Goal: Find specific page/section: Find specific page/section

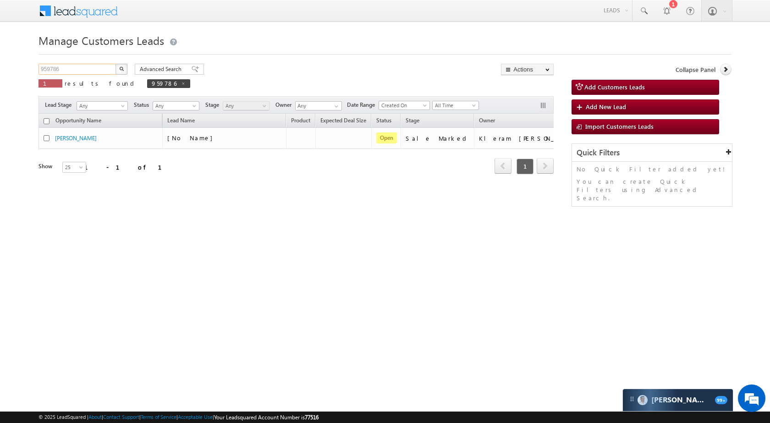
click at [87, 69] on input "959786" at bounding box center [78, 69] width 78 height 11
paste input "79"
type input "959779"
click at [116, 68] on button "button" at bounding box center [122, 69] width 12 height 11
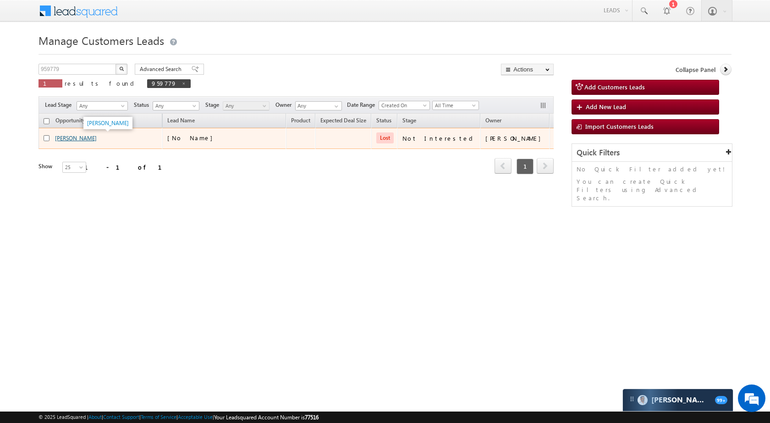
click at [72, 138] on link "Nirmala Bai" at bounding box center [76, 138] width 42 height 7
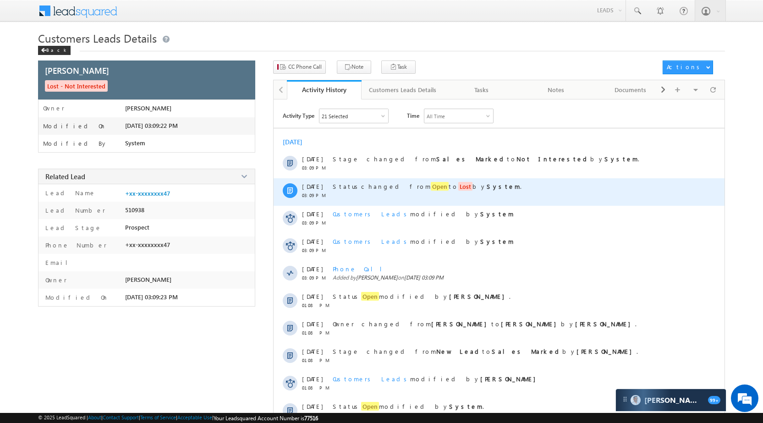
click at [431, 189] on span "Open" at bounding box center [440, 186] width 18 height 9
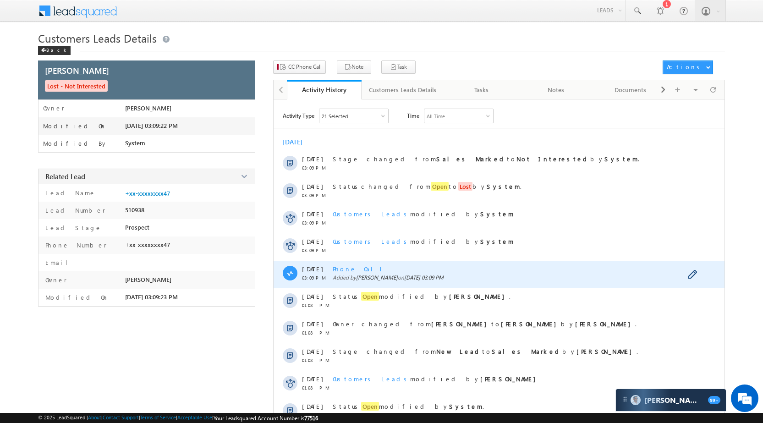
click at [336, 265] on div "Phone Call Added by Banveer Singh on 04 Oct 2025 03:09 PM" at bounding box center [509, 275] width 353 height 28
click at [338, 270] on span "Phone Call" at bounding box center [361, 269] width 56 height 8
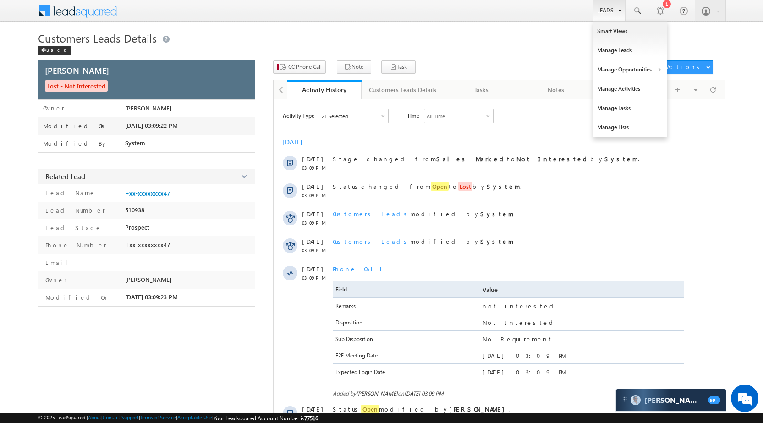
click at [596, 10] on link "Leads" at bounding box center [609, 10] width 33 height 21
click at [628, 70] on link "Manage Opportunities" at bounding box center [630, 69] width 73 height 19
click at [607, 10] on link "Leads" at bounding box center [609, 10] width 33 height 21
click at [637, 66] on link "Manage Opportunities" at bounding box center [630, 69] width 73 height 19
click at [687, 84] on link "Customers Leads" at bounding box center [710, 89] width 84 height 19
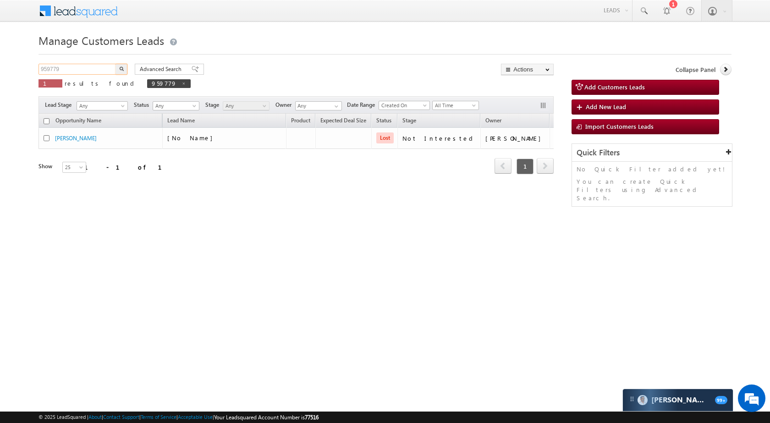
click at [83, 67] on input "959779" at bounding box center [78, 69] width 78 height 11
paste input "45200"
type input "452009"
click at [116, 64] on button "button" at bounding box center [122, 69] width 12 height 11
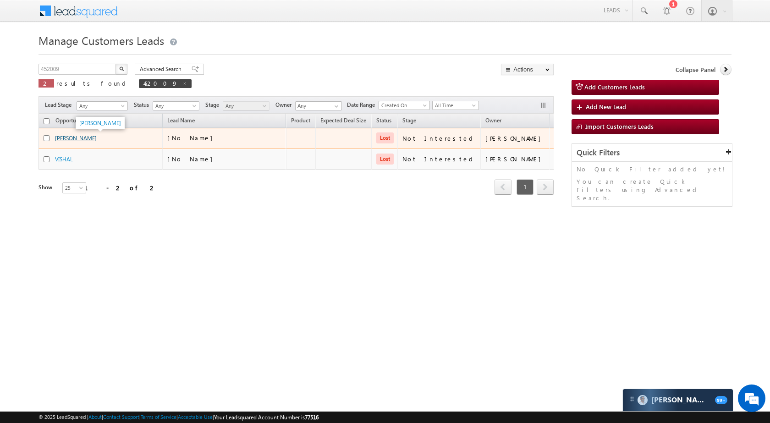
click at [73, 138] on link "MANJU KATARIYA" at bounding box center [76, 138] width 42 height 7
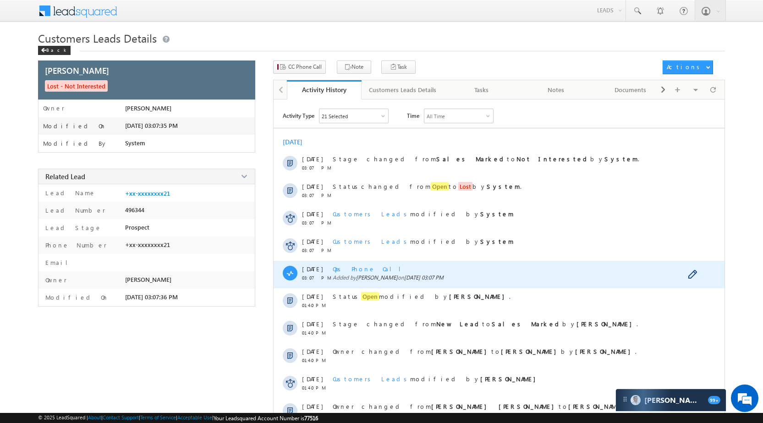
click at [355, 267] on span "Ops Phone Call" at bounding box center [370, 269] width 75 height 8
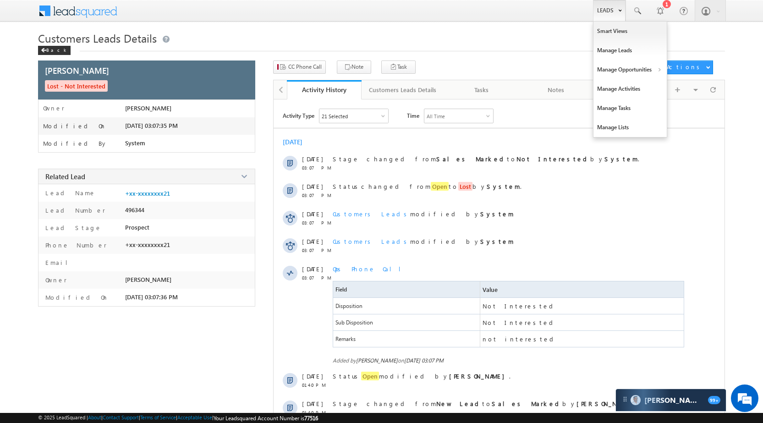
click at [613, 8] on link "Leads" at bounding box center [609, 10] width 33 height 21
click at [643, 75] on link "Manage Opportunities" at bounding box center [630, 69] width 73 height 19
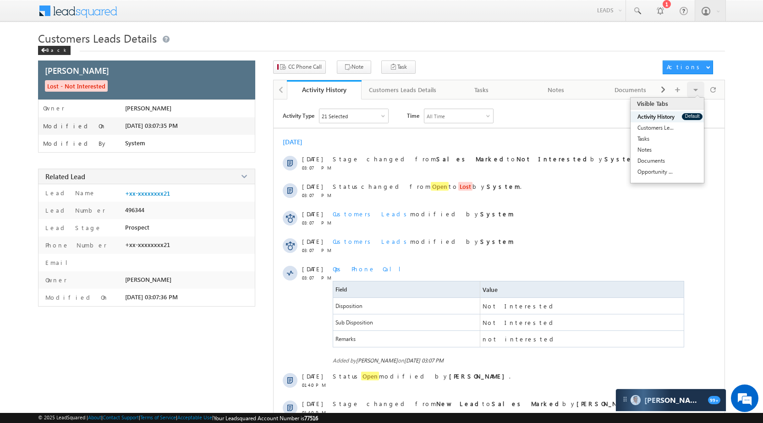
click at [692, 94] on div "Visible Tabs Activity History Default Customers Leads Details Default Tasks Def…" at bounding box center [696, 90] width 18 height 16
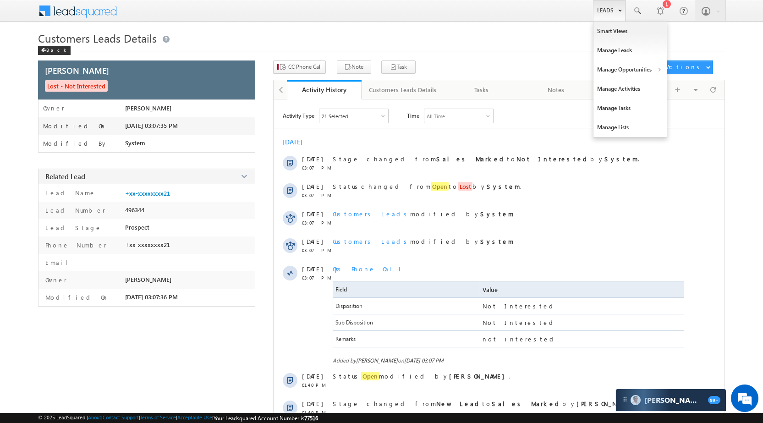
drag, startPoint x: 607, startPoint y: 31, endPoint x: 610, endPoint y: 12, distance: 19.1
click at [607, 30] on body "Menu Vikas Halwai sitar a1@ks erve. co.in" at bounding box center [381, 268] width 763 height 536
click at [610, 12] on link "Leads" at bounding box center [609, 10] width 33 height 21
click at [617, 71] on link "Manage Opportunities" at bounding box center [630, 69] width 73 height 19
click at [736, 90] on link "Customers Leads" at bounding box center [710, 89] width 84 height 19
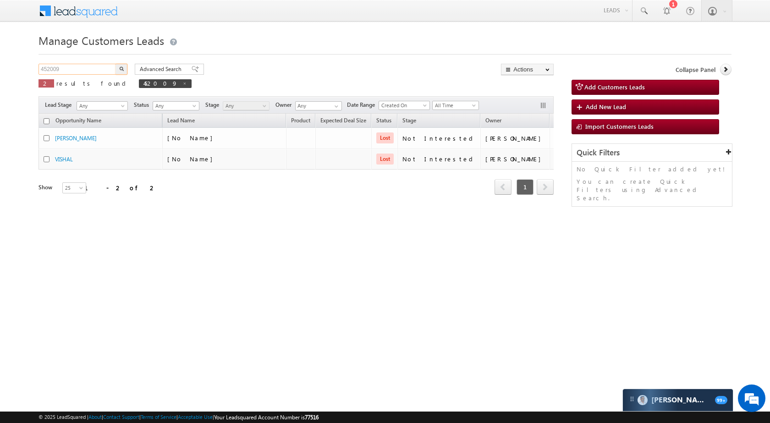
click at [88, 69] on input "452009" at bounding box center [78, 69] width 78 height 11
paste input "959737"
type input "959737"
click at [126, 70] on button "button" at bounding box center [122, 69] width 12 height 11
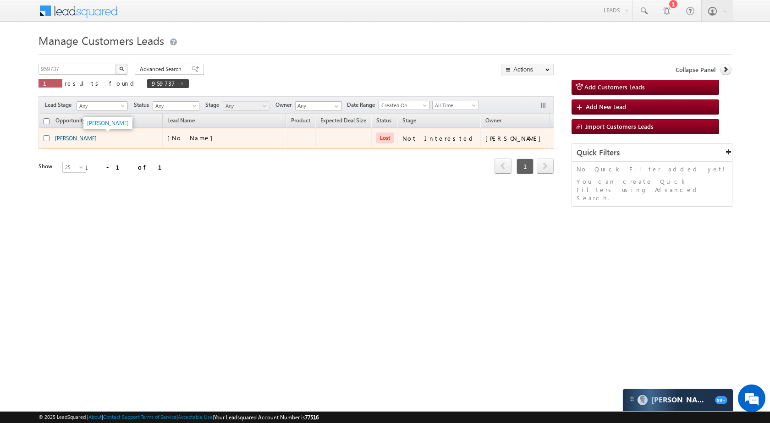
click at [68, 140] on link "Rekha Sahu" at bounding box center [76, 138] width 42 height 7
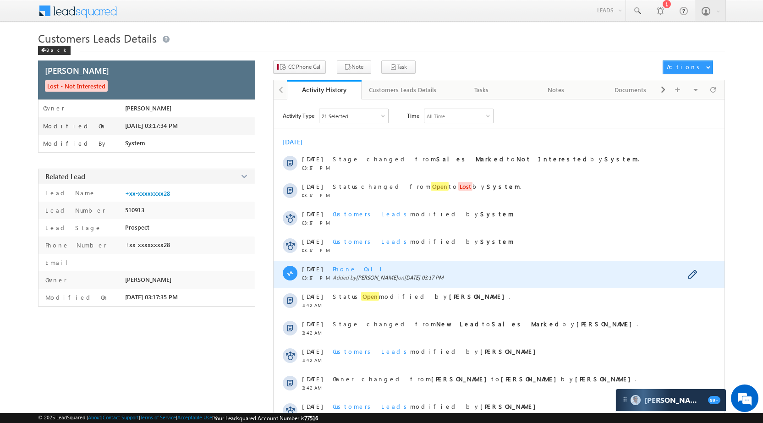
click at [351, 265] on div "Phone Call Added by Banveer Singh on 04 Oct 2025 03:17 PM" at bounding box center [509, 275] width 353 height 28
click at [350, 270] on span "Phone Call" at bounding box center [361, 269] width 56 height 8
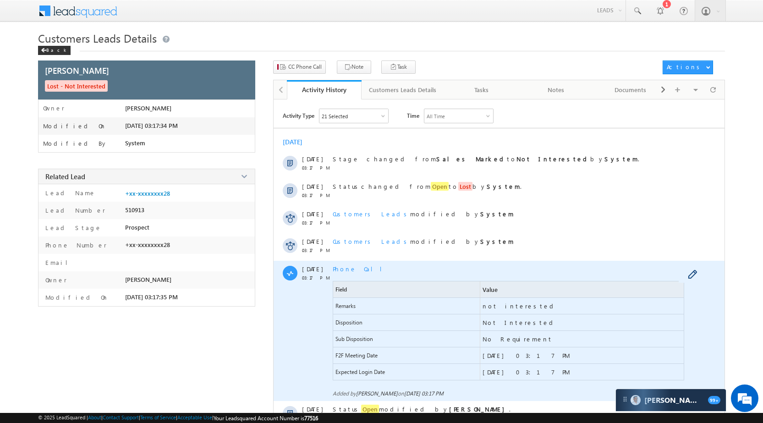
click at [350, 270] on span "Phone Call" at bounding box center [361, 269] width 56 height 8
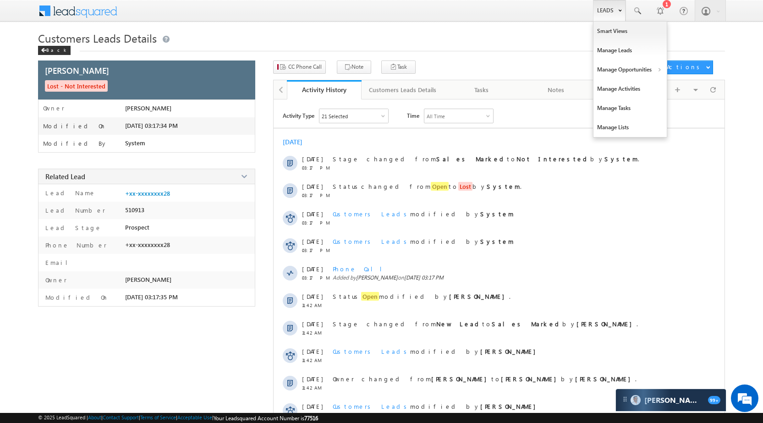
click at [603, 17] on link "Leads" at bounding box center [609, 10] width 33 height 21
click at [618, 66] on link "Manage Opportunities" at bounding box center [630, 69] width 73 height 19
click at [615, 11] on link "Leads" at bounding box center [609, 10] width 33 height 21
click at [640, 72] on link "Manage Opportunities" at bounding box center [630, 69] width 73 height 19
click at [687, 85] on link "Customers Leads" at bounding box center [710, 89] width 84 height 19
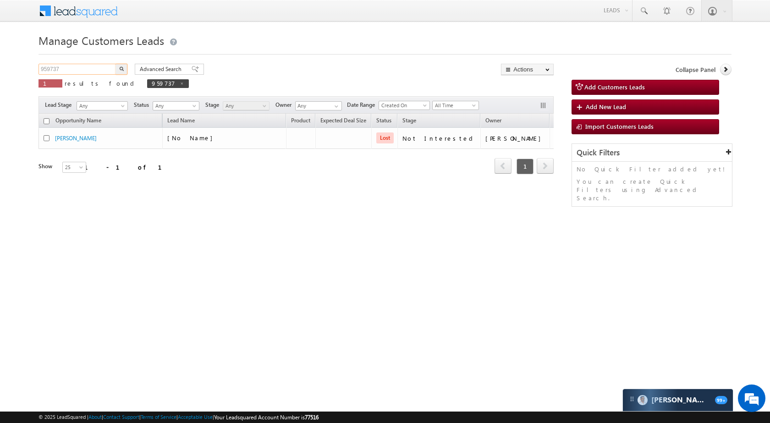
click at [101, 68] on input "959737" at bounding box center [78, 69] width 78 height 11
paste input "2768"
type input "952768"
click at [117, 68] on button "button" at bounding box center [122, 69] width 12 height 11
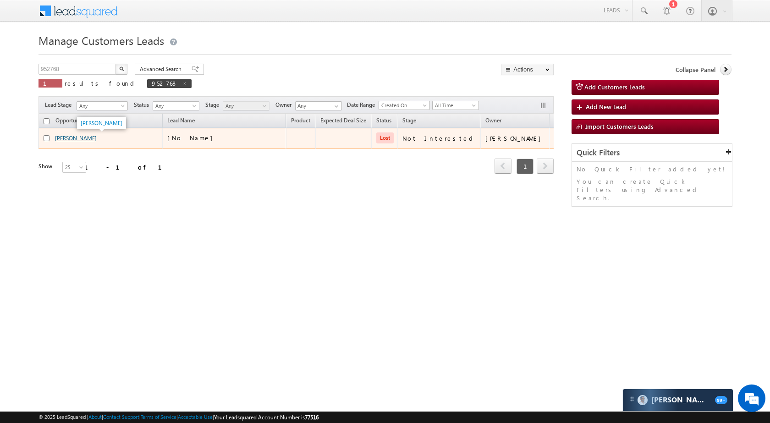
click at [78, 139] on link "PANKAJ SABLOK" at bounding box center [76, 138] width 42 height 7
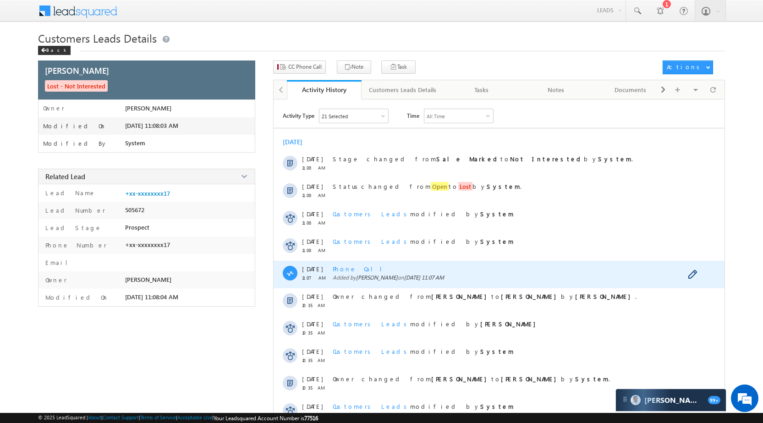
click at [347, 278] on span "Added by [PERSON_NAME] on [DATE] 11:07 AM" at bounding box center [509, 277] width 353 height 7
click at [348, 268] on span "Phone Call" at bounding box center [361, 269] width 56 height 8
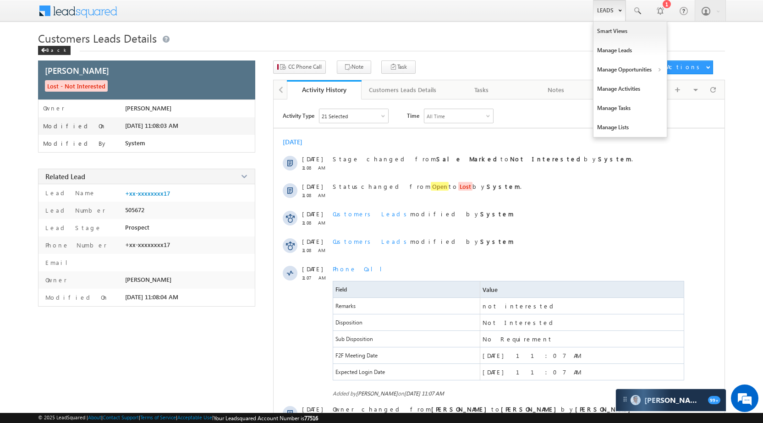
click at [605, 8] on link "Leads" at bounding box center [609, 10] width 33 height 21
click at [616, 66] on link "Manage Opportunities" at bounding box center [630, 69] width 73 height 19
click at [728, 93] on link "Customers Leads" at bounding box center [710, 89] width 84 height 19
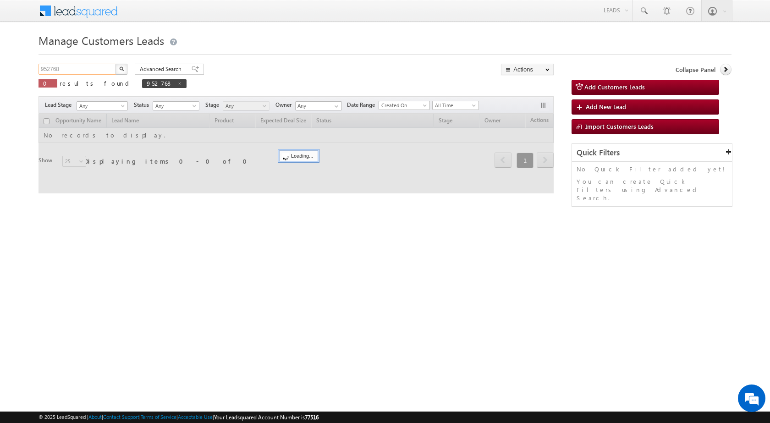
click at [83, 67] on input "952768" at bounding box center [78, 69] width 78 height 11
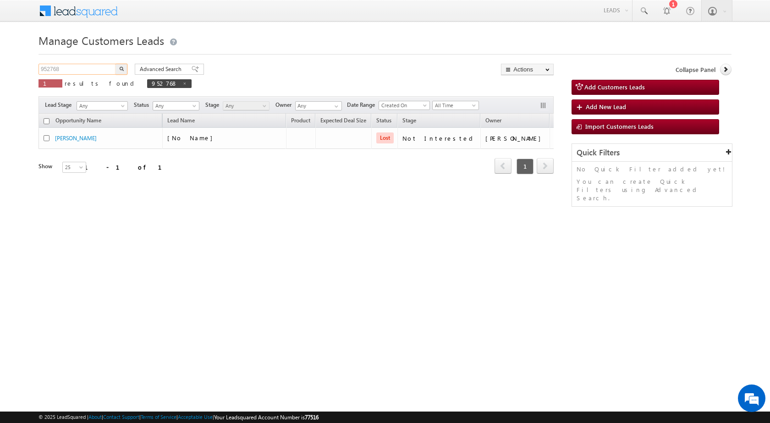
click at [83, 67] on input "952768" at bounding box center [78, 69] width 78 height 11
paste input "4051"
type input "954051"
click at [125, 68] on button "button" at bounding box center [122, 69] width 12 height 11
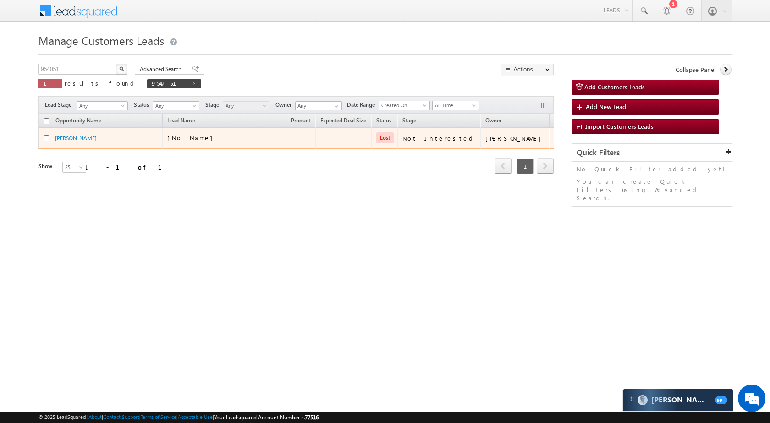
click at [70, 129] on td "PRAHU KHAN" at bounding box center [101, 138] width 124 height 21
click at [71, 133] on td "PRAHU KHAN" at bounding box center [101, 138] width 124 height 21
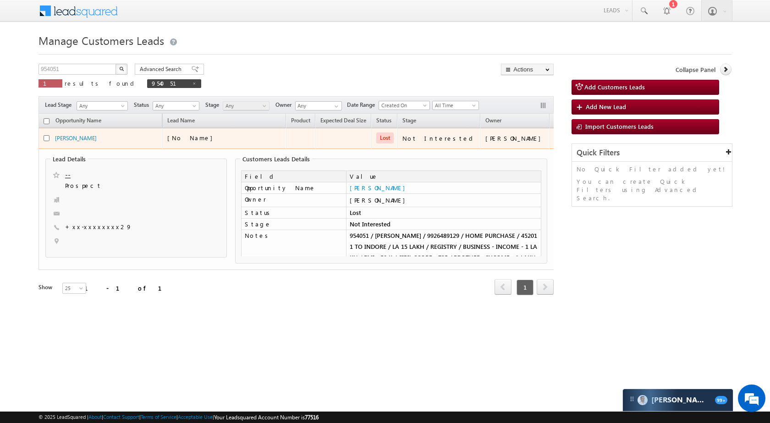
click at [71, 133] on td "PRAHU KHAN" at bounding box center [101, 138] width 124 height 21
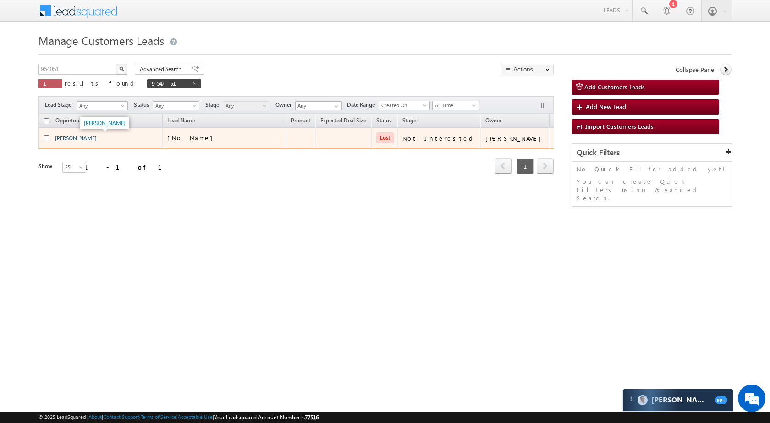
click at [82, 138] on link "PRAHU KHAN" at bounding box center [76, 138] width 42 height 7
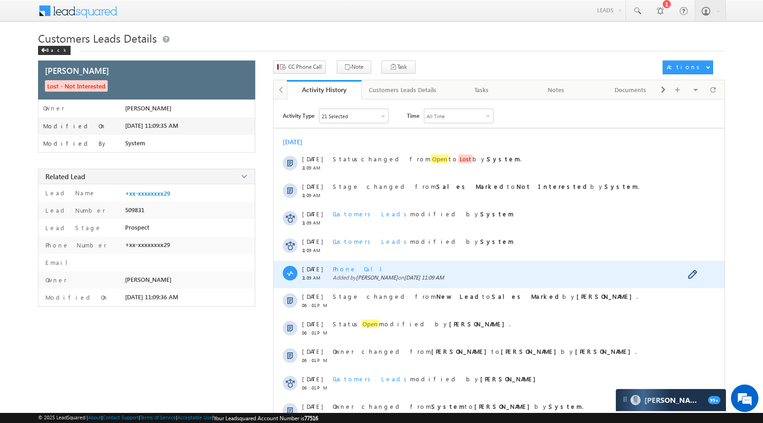
click at [348, 267] on span "Phone Call" at bounding box center [361, 269] width 56 height 8
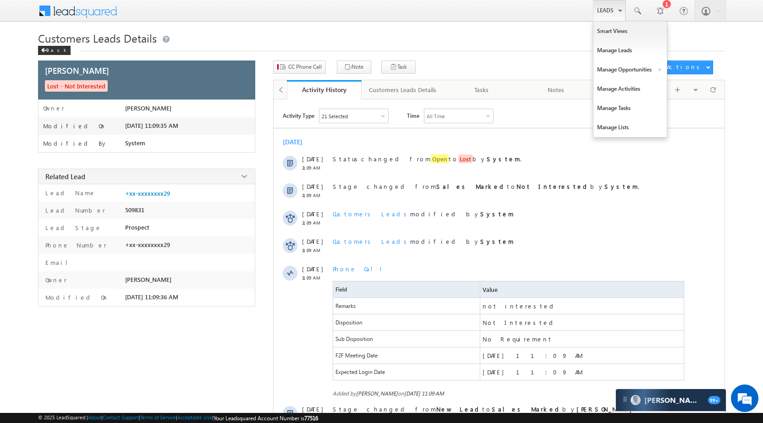
click at [610, 11] on link "Leads" at bounding box center [609, 10] width 33 height 21
click at [623, 72] on link "Manage Opportunities" at bounding box center [630, 69] width 73 height 19
click at [696, 84] on link "Customers Leads" at bounding box center [710, 89] width 84 height 19
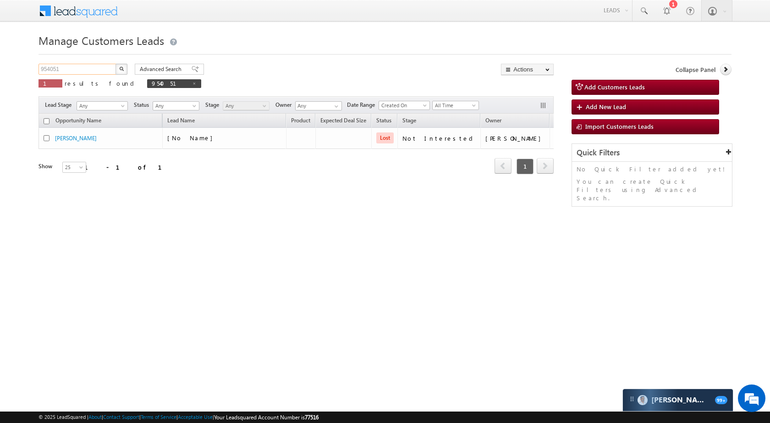
click at [93, 70] on input "954051" at bounding box center [78, 69] width 78 height 11
paste input "2148"
type input "952148"
click at [121, 71] on img "button" at bounding box center [121, 68] width 5 height 5
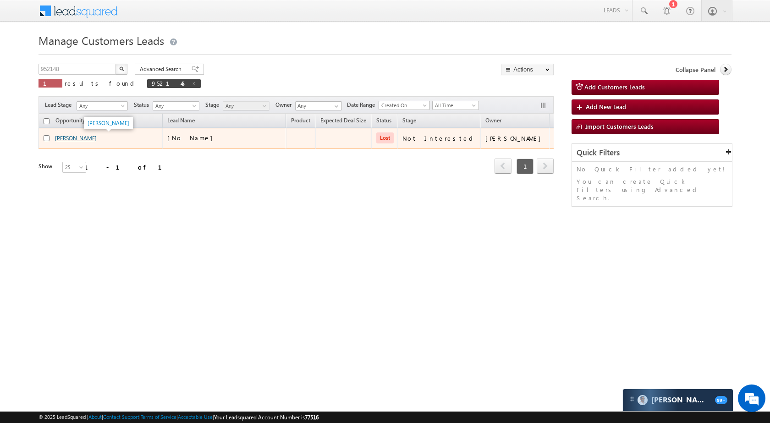
click at [71, 139] on link "[PERSON_NAME]" at bounding box center [76, 138] width 42 height 7
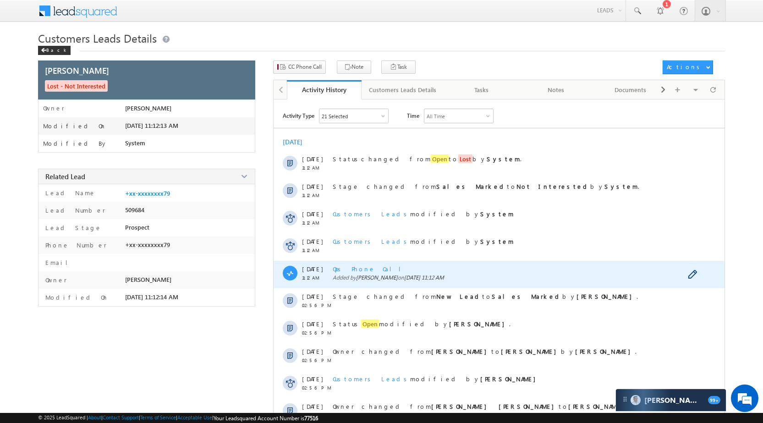
click at [364, 270] on span "Ops Phone Call" at bounding box center [370, 269] width 75 height 8
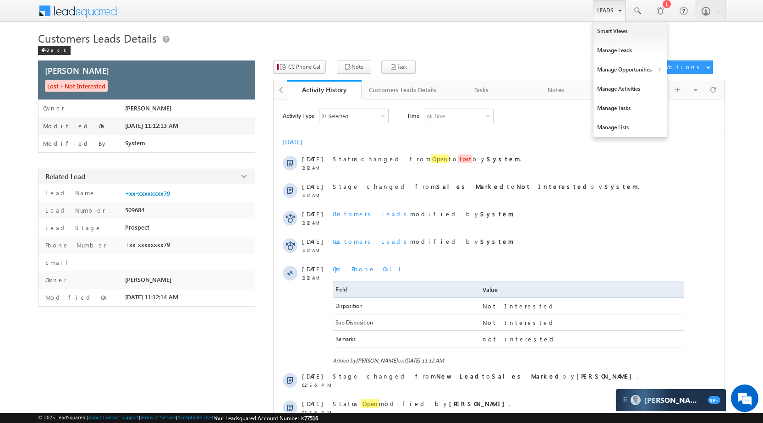
click at [615, 16] on link "Leads" at bounding box center [609, 10] width 33 height 21
click at [625, 66] on link "Manage Opportunities" at bounding box center [630, 69] width 73 height 19
click at [612, 66] on link "Manage Opportunities" at bounding box center [630, 69] width 73 height 19
click at [713, 92] on link "Customers Leads" at bounding box center [710, 89] width 84 height 19
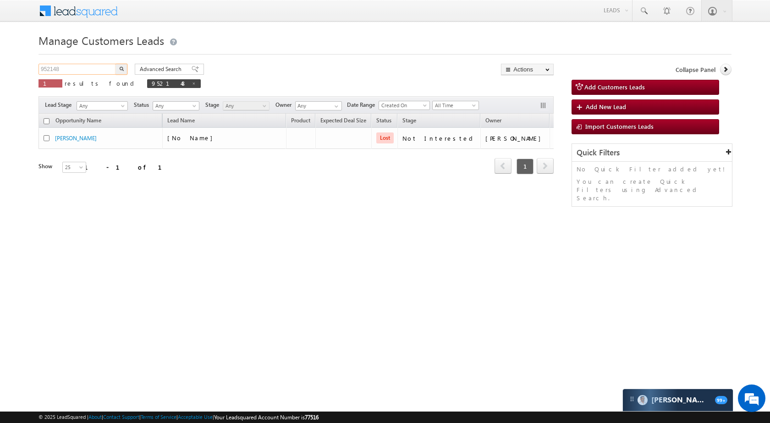
click at [90, 70] on input "952148" at bounding box center [78, 69] width 78 height 11
paste input "12"
type input "952112"
click at [118, 68] on button "button" at bounding box center [122, 69] width 12 height 11
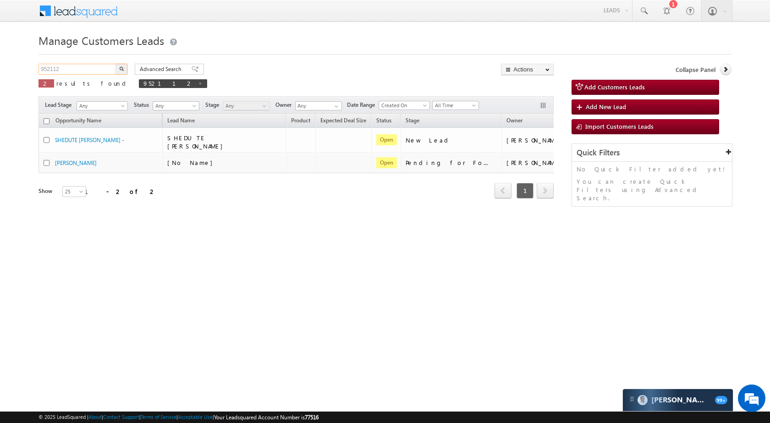
click at [100, 68] on input "952112" at bounding box center [78, 69] width 78 height 11
paste input "61300"
type input "961300"
click at [118, 66] on button "button" at bounding box center [122, 69] width 12 height 11
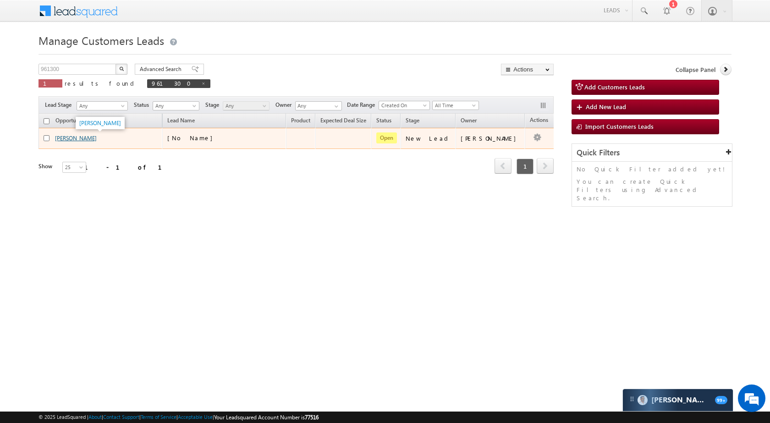
click at [67, 142] on link "[PERSON_NAME]" at bounding box center [76, 138] width 42 height 7
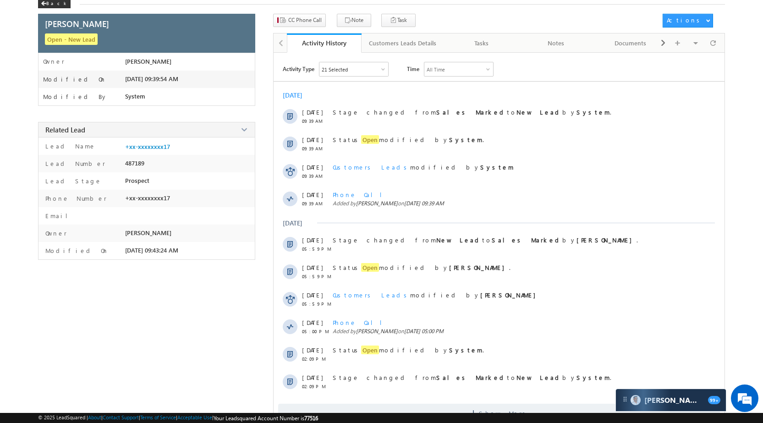
scroll to position [74, 0]
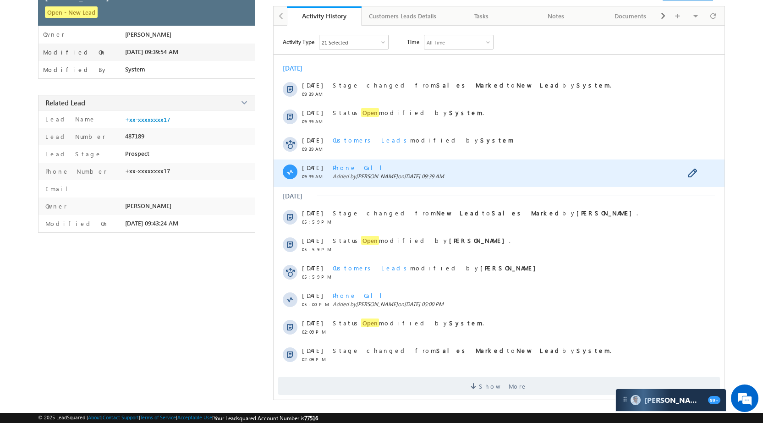
click at [350, 170] on span "Phone Call" at bounding box center [361, 168] width 56 height 8
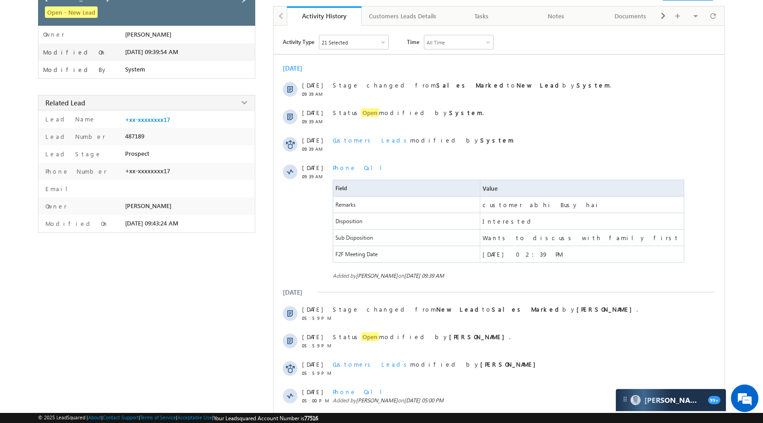
scroll to position [0, 0]
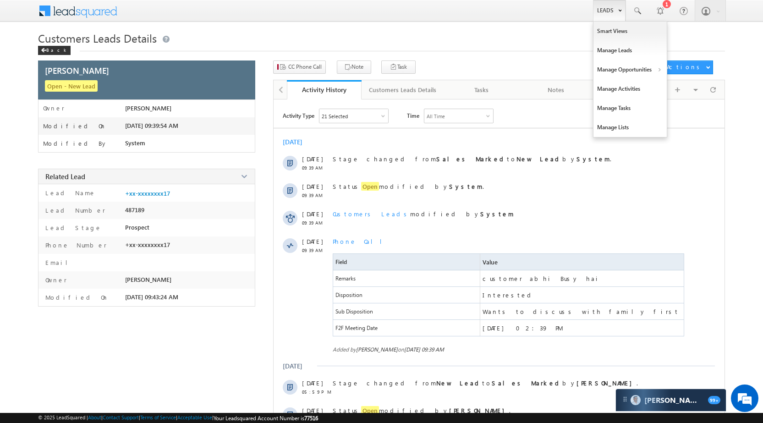
click at [606, 8] on link "Leads" at bounding box center [609, 10] width 33 height 21
click at [638, 74] on link "Manage Opportunities" at bounding box center [630, 69] width 73 height 19
click at [684, 88] on link "Customers Leads" at bounding box center [710, 89] width 84 height 19
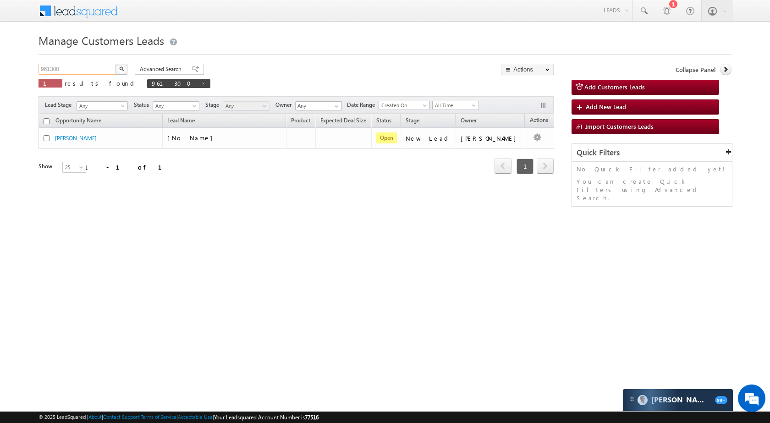
click at [103, 68] on input "961300" at bounding box center [78, 69] width 78 height 11
paste input "28829"
type input "928829"
click at [120, 71] on img "button" at bounding box center [121, 68] width 5 height 5
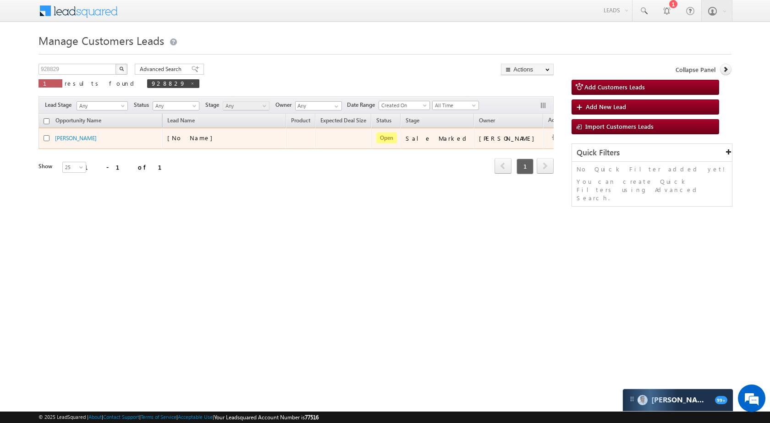
click at [83, 143] on div "[PERSON_NAME]" at bounding box center [101, 140] width 115 height 13
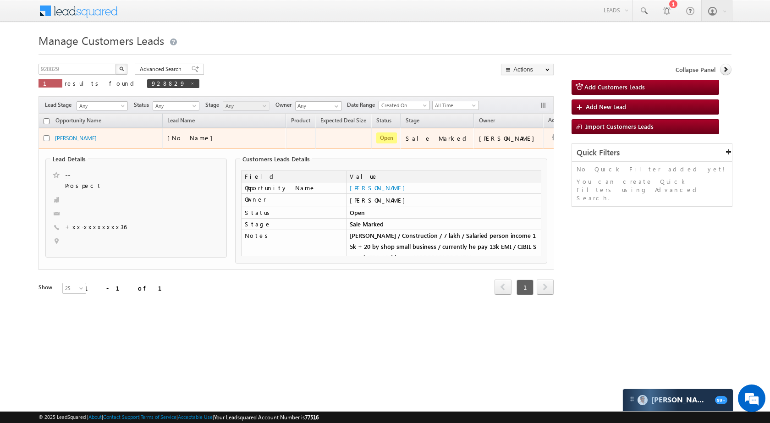
click at [72, 132] on td "[PERSON_NAME]" at bounding box center [101, 138] width 124 height 21
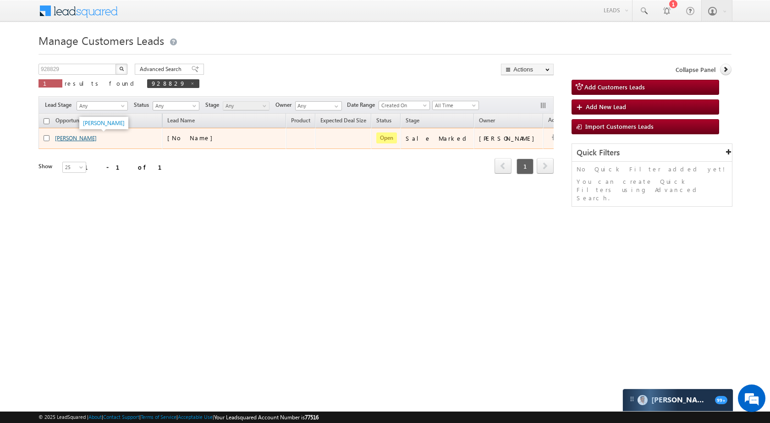
click at [77, 139] on link "[PERSON_NAME]" at bounding box center [76, 138] width 42 height 7
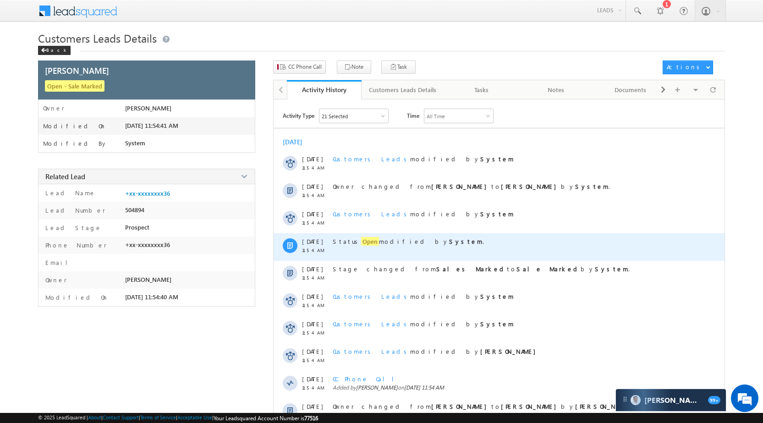
click at [361, 241] on span "Open" at bounding box center [370, 241] width 18 height 9
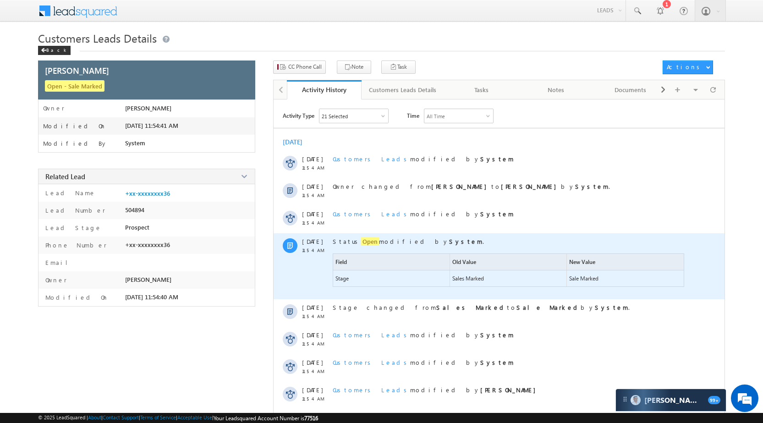
click at [361, 240] on span "Open" at bounding box center [370, 241] width 18 height 9
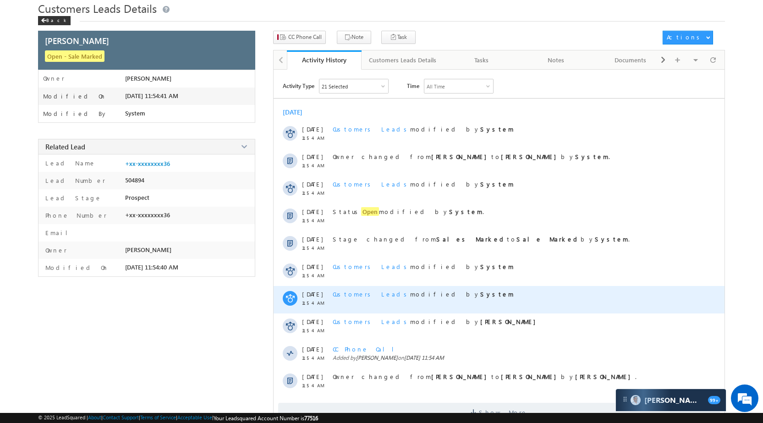
scroll to position [46, 0]
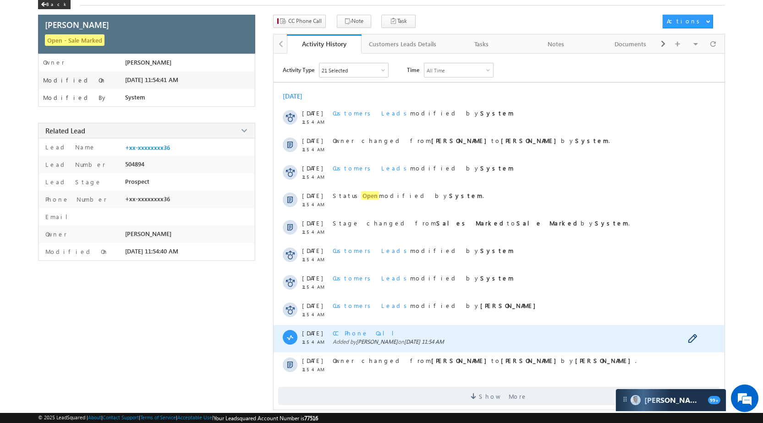
click at [360, 334] on span "CC Phone Call" at bounding box center [367, 333] width 68 height 8
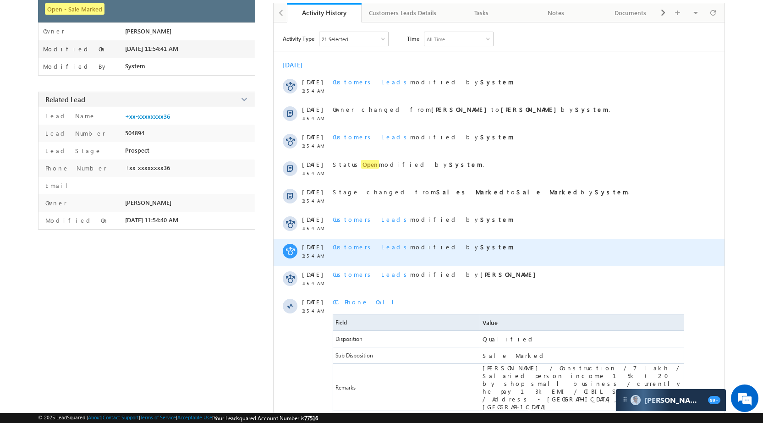
scroll to position [0, 0]
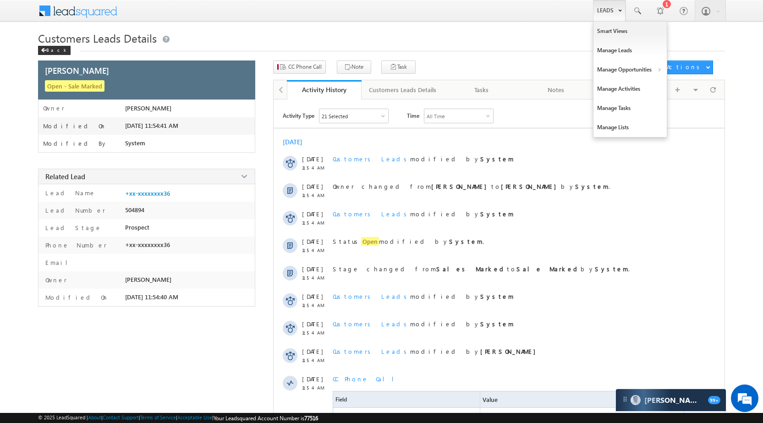
click at [611, 8] on link "Leads" at bounding box center [609, 10] width 33 height 21
click at [639, 61] on link "Manage Opportunities" at bounding box center [630, 69] width 73 height 19
click at [697, 85] on link "Customers Leads" at bounding box center [710, 89] width 84 height 19
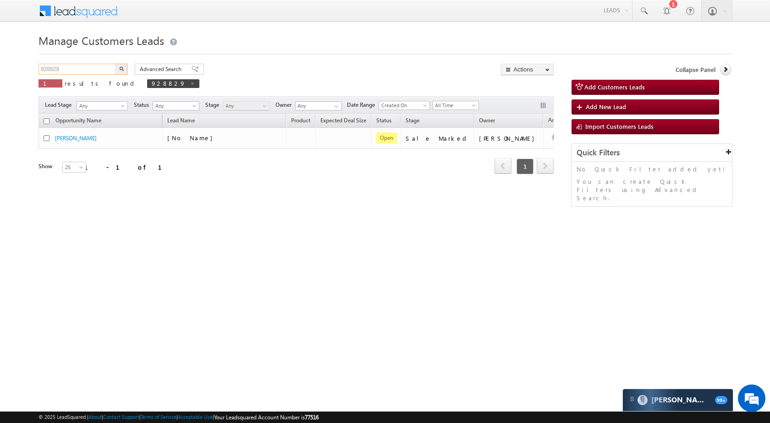
click at [88, 68] on input "928829" at bounding box center [78, 69] width 78 height 11
paste input "56860"
click at [124, 65] on button "button" at bounding box center [122, 69] width 12 height 11
click at [77, 73] on input "956860" at bounding box center [78, 69] width 78 height 11
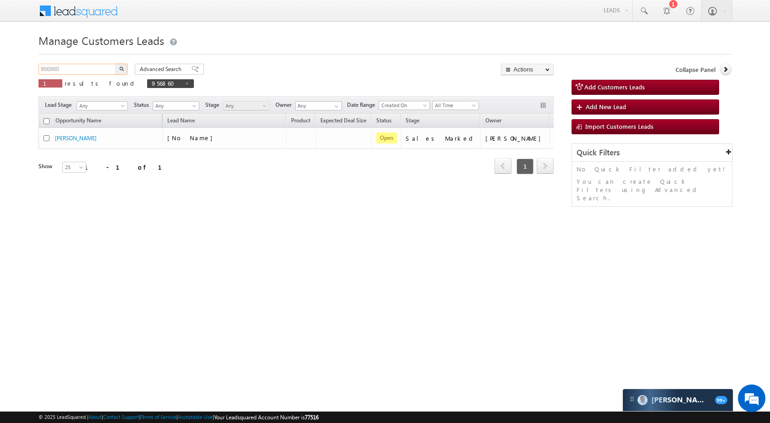
click at [77, 73] on input "956860" at bounding box center [78, 69] width 78 height 11
paste input "7983"
click at [118, 70] on button "button" at bounding box center [122, 69] width 12 height 11
click at [78, 65] on input "957983" at bounding box center [78, 69] width 78 height 11
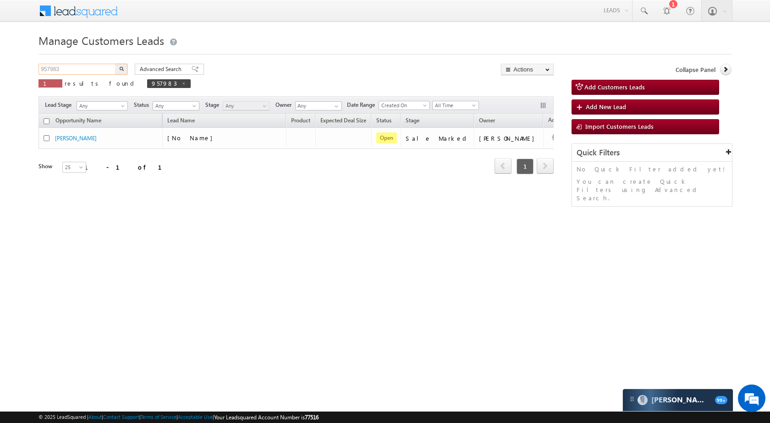
paste input "6841"
click at [121, 68] on img "button" at bounding box center [121, 68] width 5 height 5
click at [91, 66] on input "956841" at bounding box center [78, 69] width 78 height 11
paste input "38269"
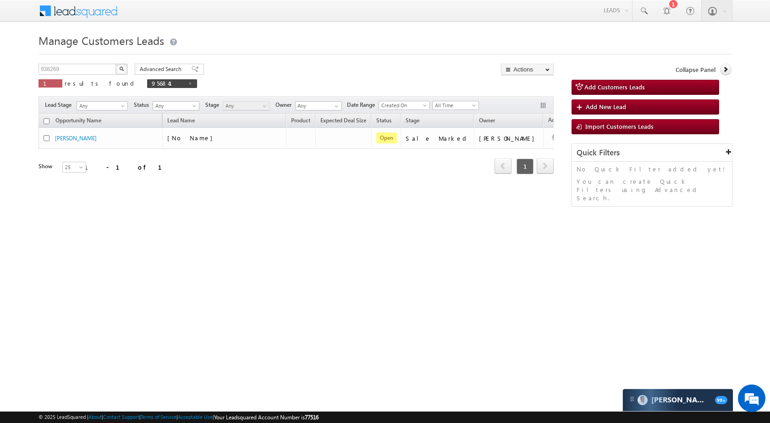
click at [125, 69] on button "button" at bounding box center [122, 69] width 12 height 11
click at [89, 66] on input "938269" at bounding box center [78, 69] width 78 height 11
paste input "57767"
click at [124, 67] on button "button" at bounding box center [122, 69] width 12 height 11
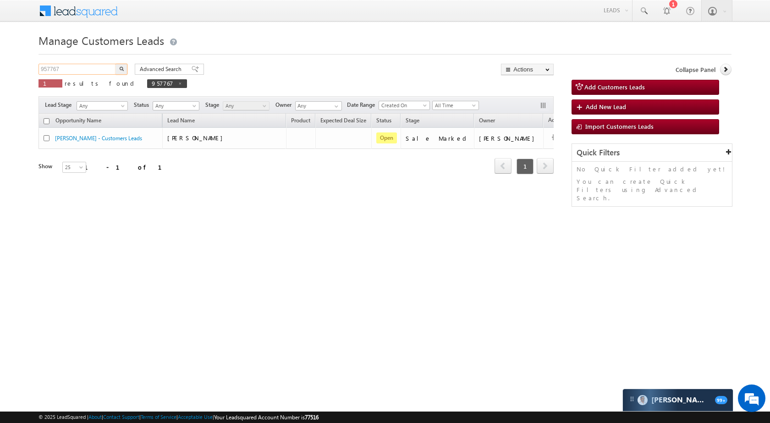
click at [70, 73] on input "957767" at bounding box center [78, 69] width 78 height 11
paste input "3318"
click at [118, 69] on button "button" at bounding box center [122, 69] width 12 height 11
click at [76, 69] on input "953318" at bounding box center [78, 69] width 78 height 11
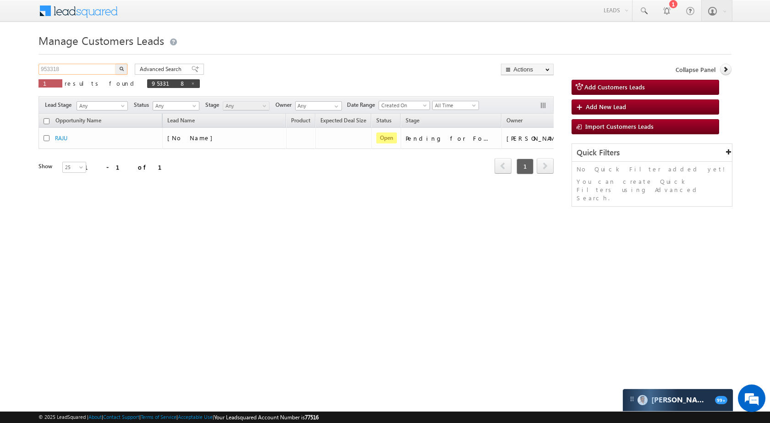
click at [76, 69] on input "953318" at bounding box center [78, 69] width 78 height 11
paste input "6954"
click at [123, 69] on img "button" at bounding box center [121, 68] width 5 height 5
click at [66, 72] on input "956954" at bounding box center [78, 69] width 78 height 11
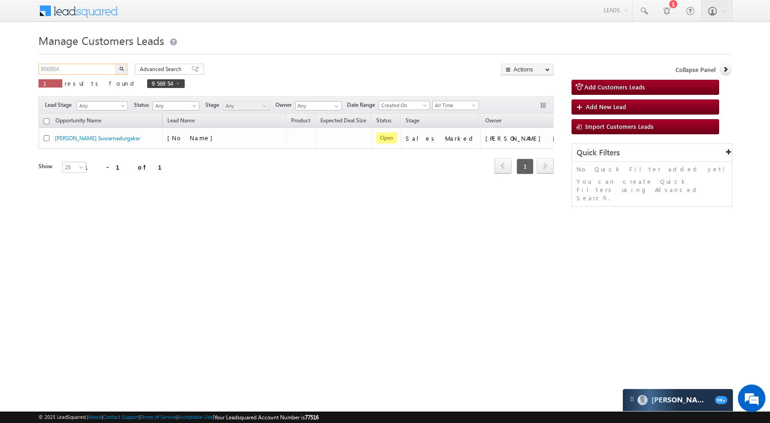
paste input "10"
type input "956910"
click at [120, 66] on img "button" at bounding box center [121, 68] width 5 height 5
